Goal: Information Seeking & Learning: Check status

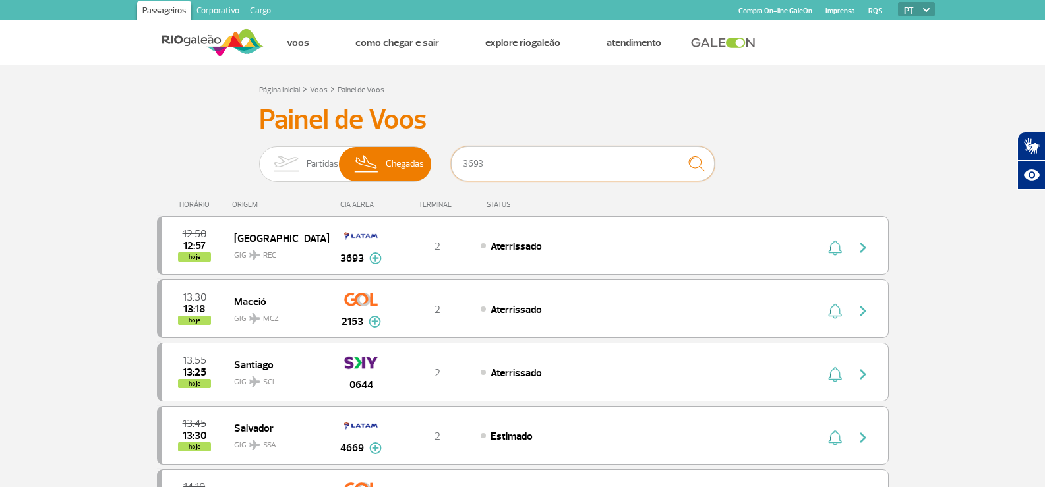
scroll to position [84, 0]
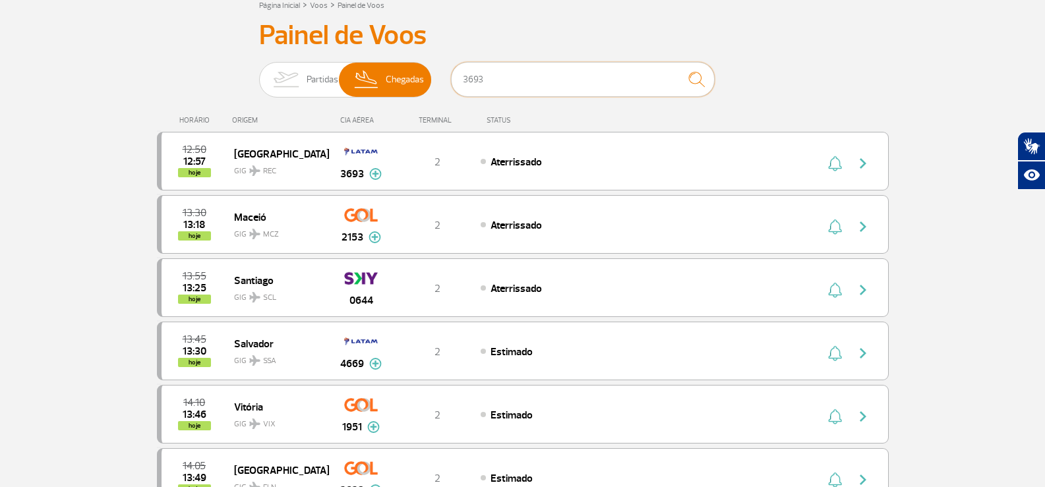
click at [504, 73] on input "3693" at bounding box center [583, 79] width 264 height 35
type input "7277"
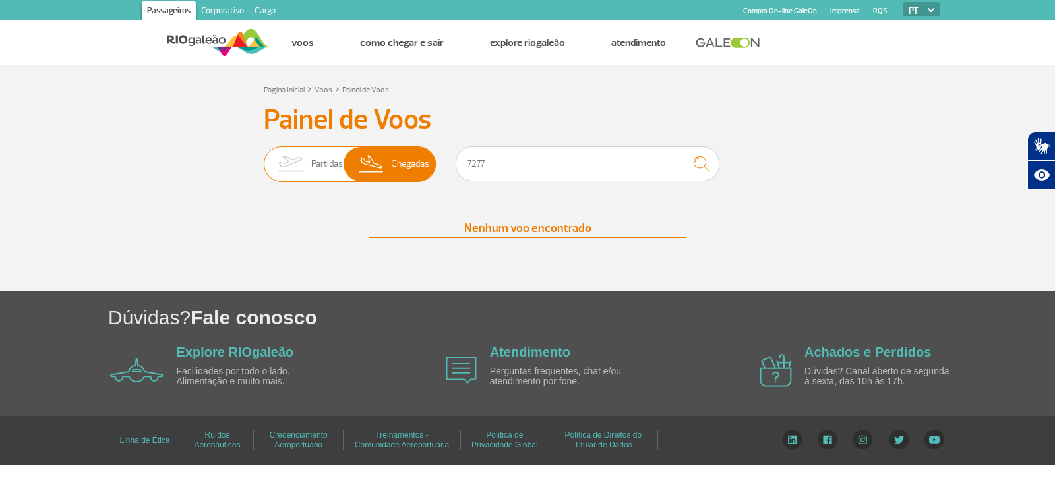
click at [328, 151] on span "Partidas" at bounding box center [327, 164] width 32 height 34
click at [264, 158] on input "Partidas Chegadas" at bounding box center [264, 158] width 0 height 0
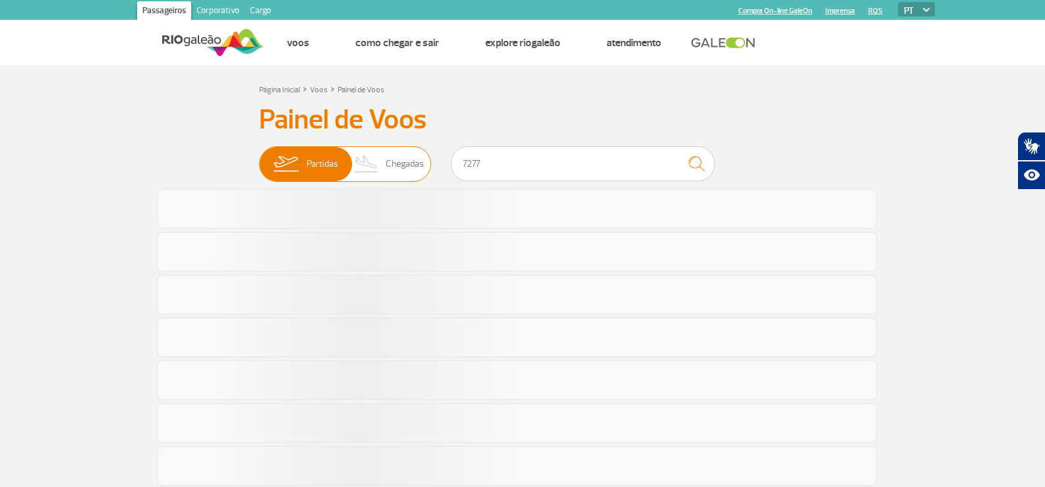
click at [378, 171] on img at bounding box center [367, 164] width 39 height 34
click at [259, 158] on input "Partidas Chegadas" at bounding box center [259, 158] width 0 height 0
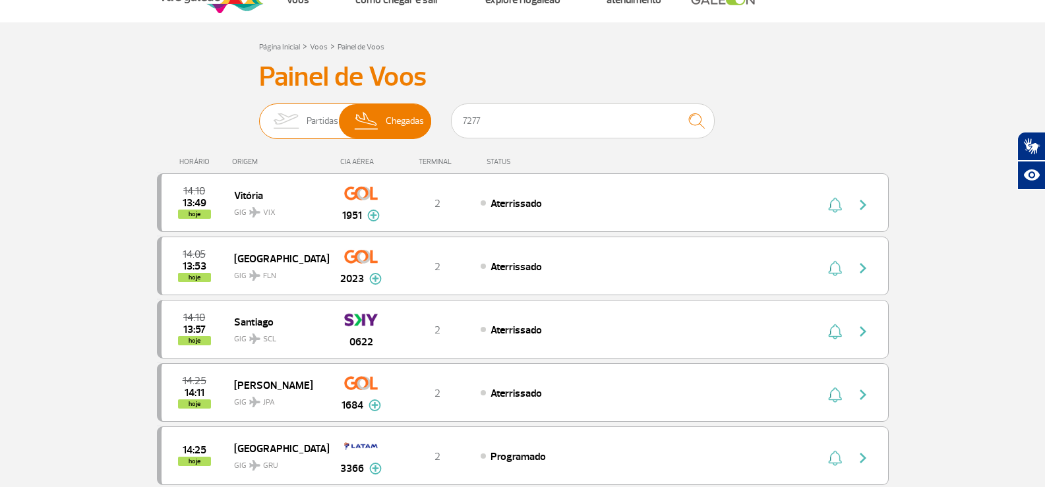
scroll to position [66, 0]
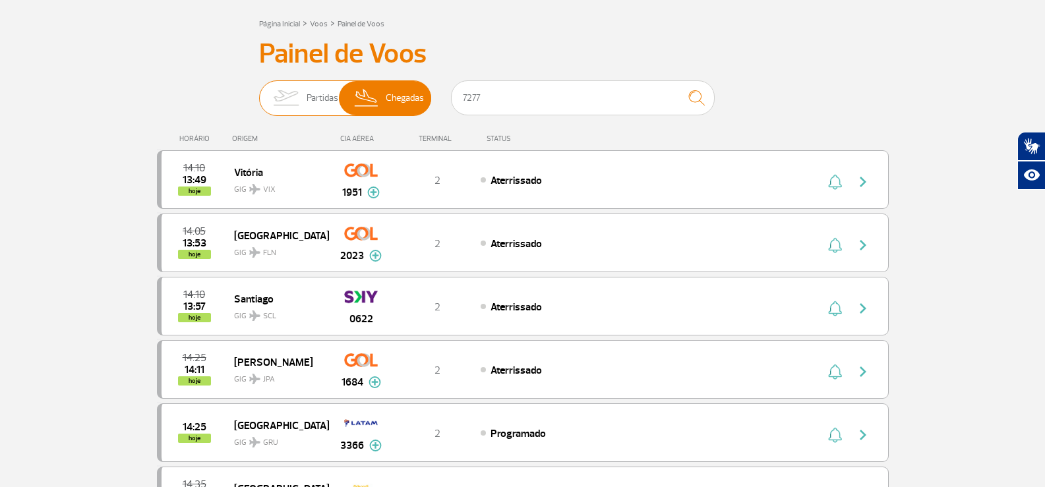
click at [325, 86] on span "Partidas" at bounding box center [323, 98] width 32 height 34
click at [259, 92] on input "Partidas Chegadas" at bounding box center [259, 92] width 0 height 0
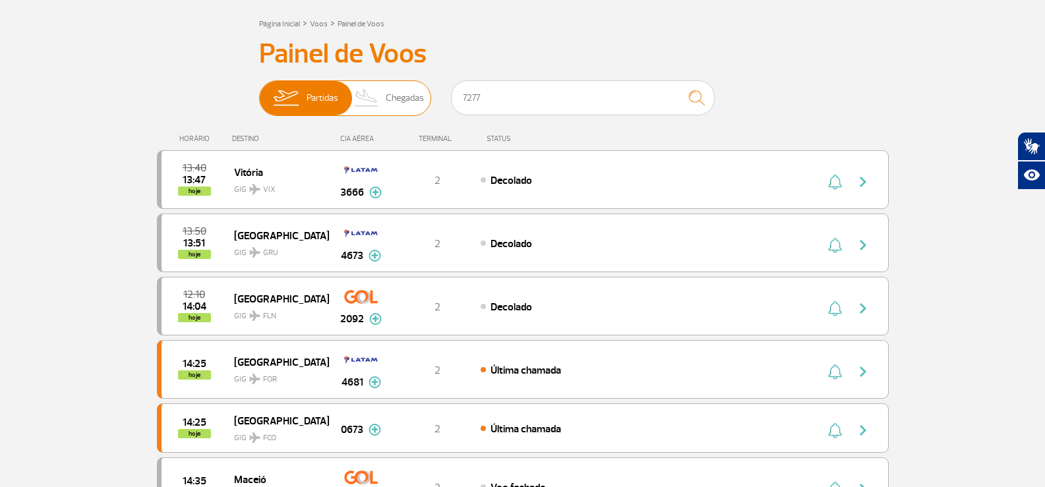
click at [392, 86] on span "Chegadas" at bounding box center [405, 98] width 38 height 34
click at [259, 92] on input "Partidas Chegadas" at bounding box center [259, 92] width 0 height 0
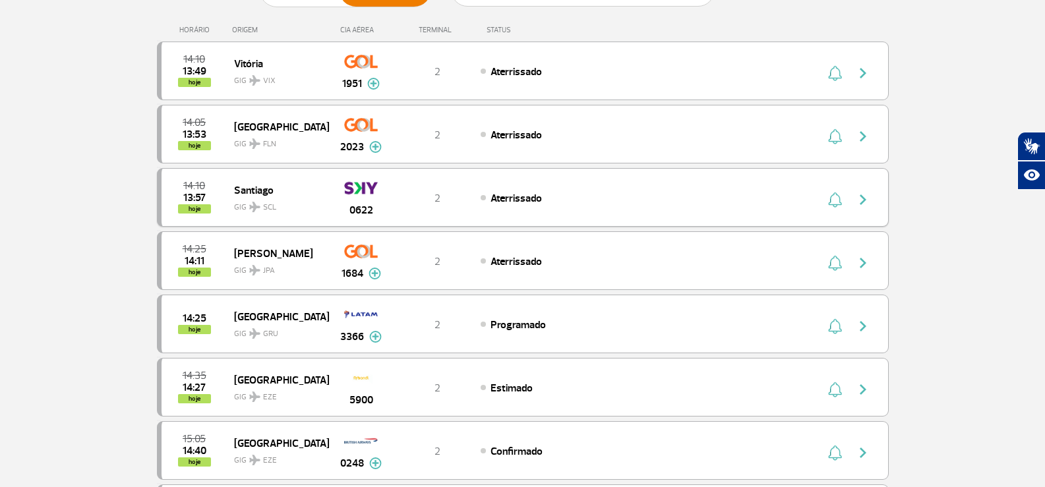
scroll to position [198, 0]
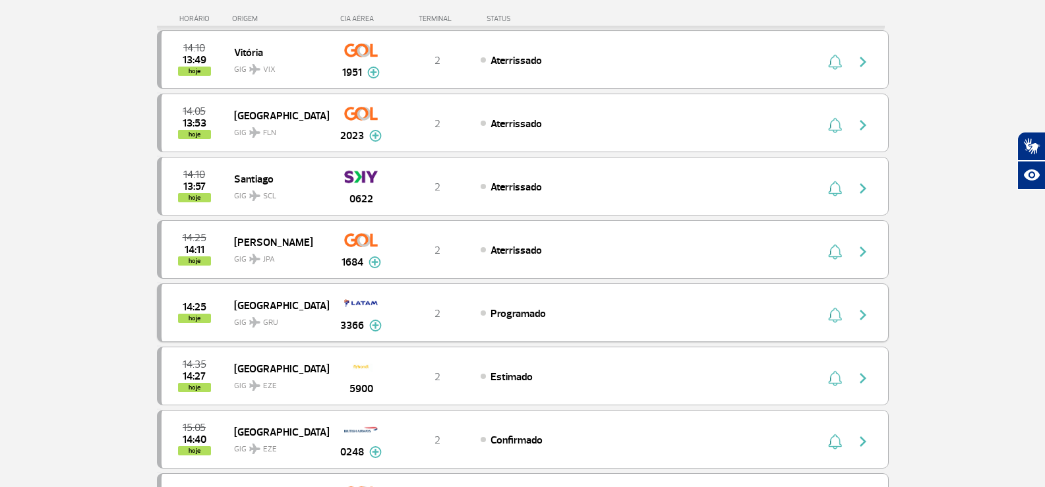
click at [373, 331] on img at bounding box center [375, 326] width 13 height 12
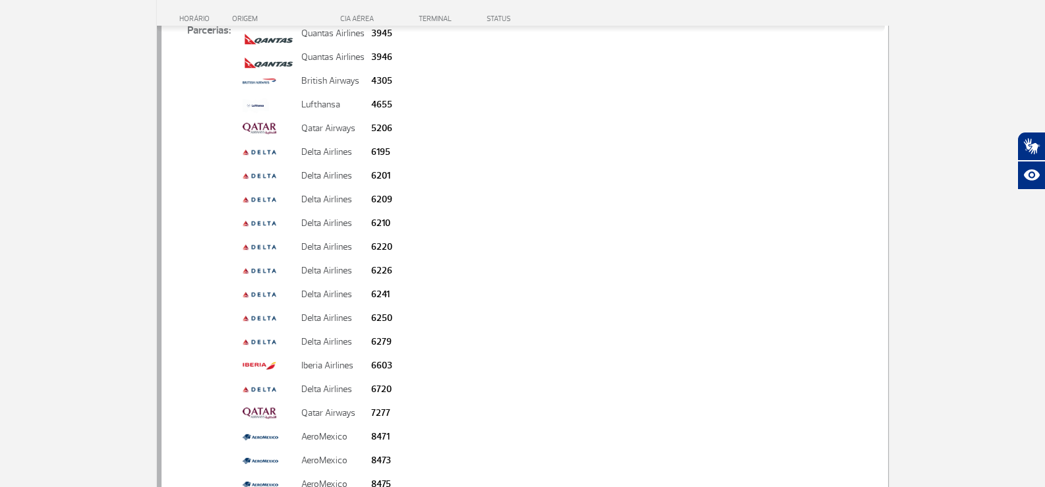
scroll to position [330, 0]
